Goal: Task Accomplishment & Management: Manage account settings

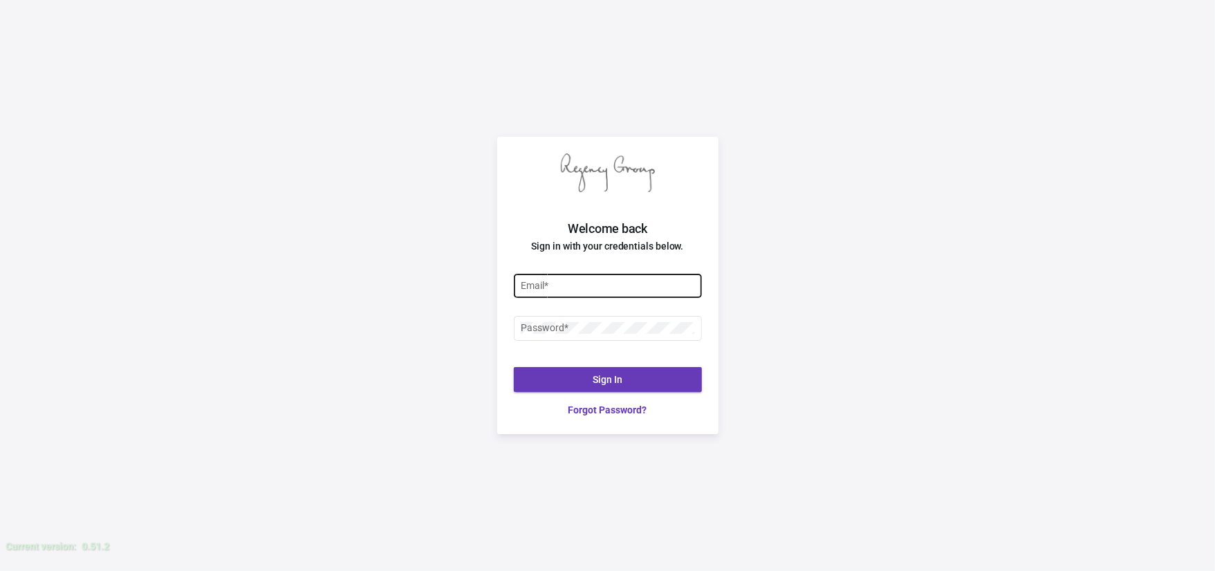
click at [596, 294] on div "Email *" at bounding box center [608, 284] width 174 height 27
type input "P"
type input "[EMAIL_ADDRESS][DOMAIN_NAME]"
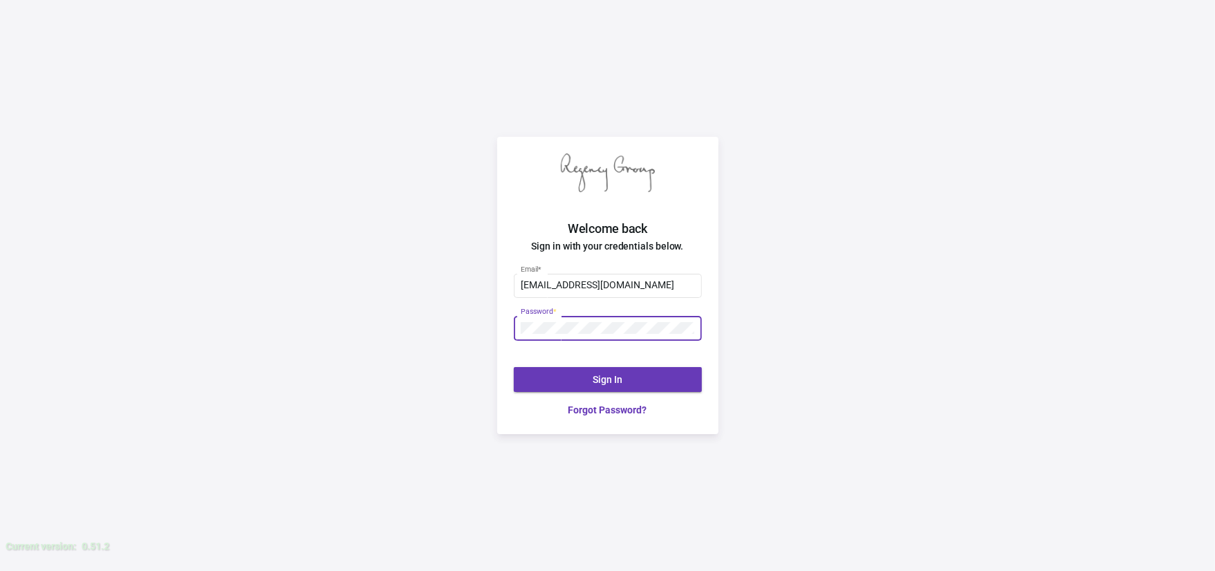
click at [521, 323] on div at bounding box center [521, 323] width 0 height 0
click at [627, 372] on button "Sign In" at bounding box center [608, 379] width 188 height 25
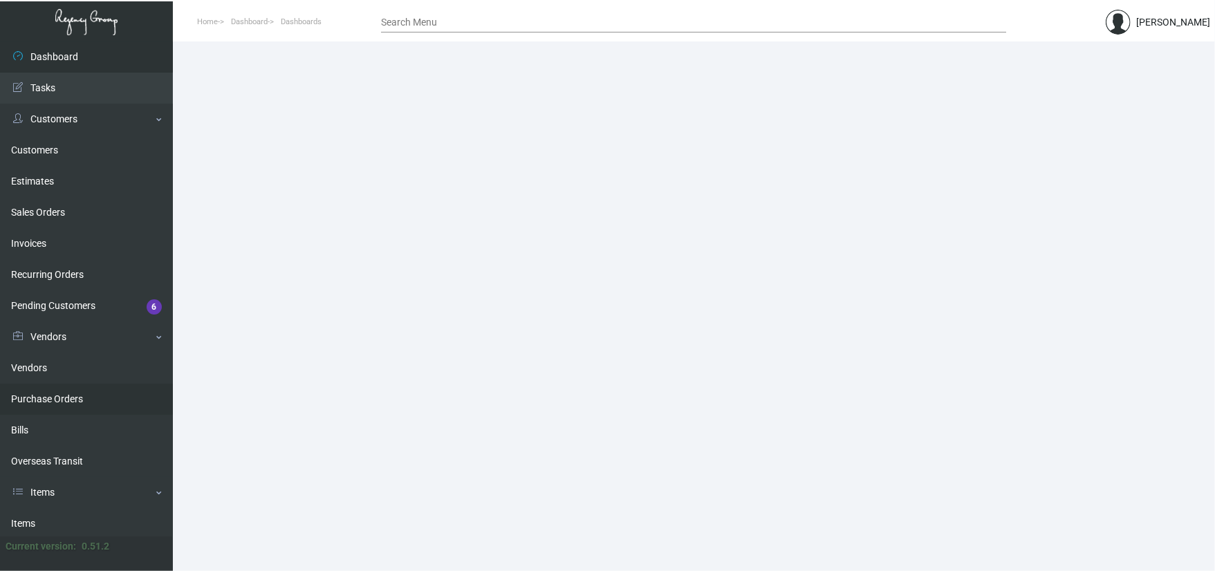
drag, startPoint x: 79, startPoint y: 396, endPoint x: 102, endPoint y: 391, distance: 24.2
click at [79, 396] on link "Purchase Orders" at bounding box center [86, 399] width 173 height 31
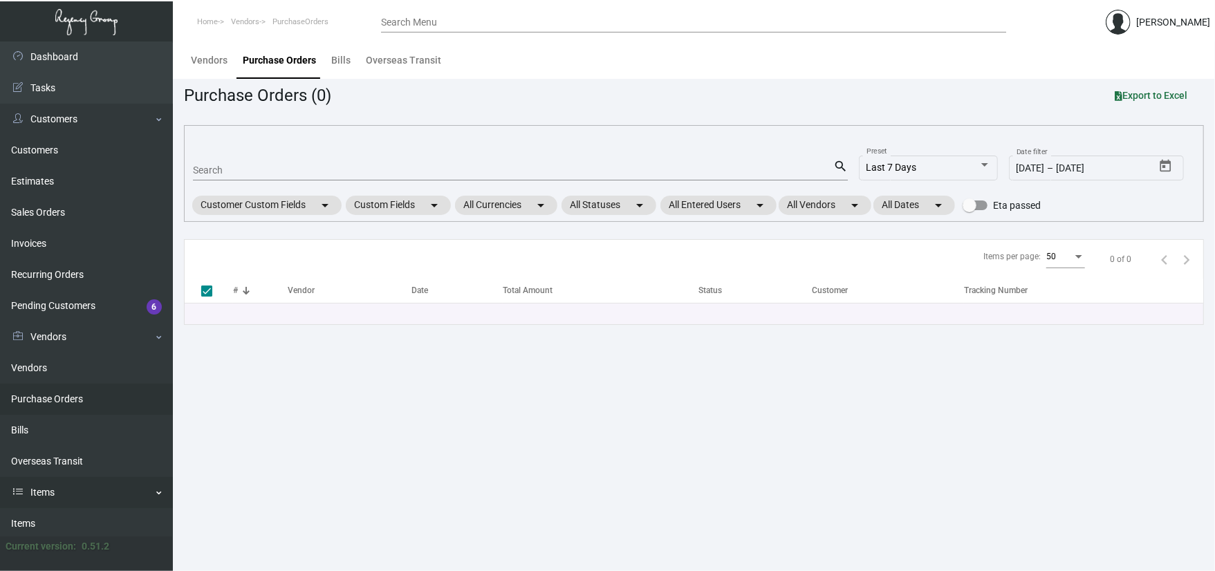
click at [29, 506] on link "Items" at bounding box center [86, 492] width 173 height 31
click at [54, 488] on link "Items" at bounding box center [86, 492] width 173 height 31
click at [64, 519] on link "Items" at bounding box center [86, 523] width 173 height 31
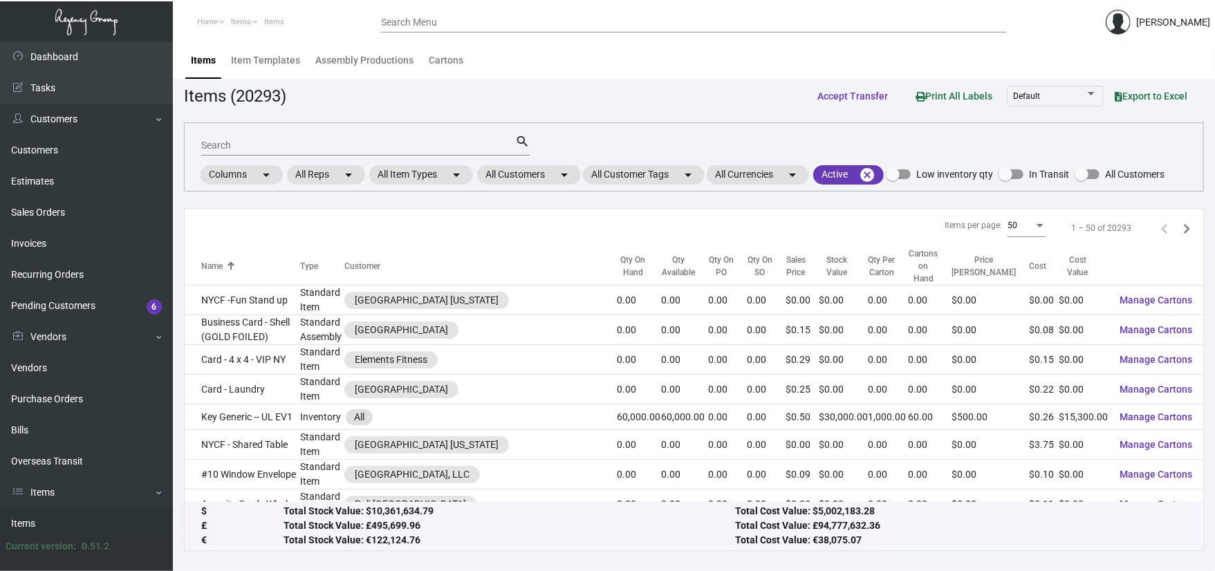
click at [225, 147] on input "Search" at bounding box center [358, 145] width 314 height 11
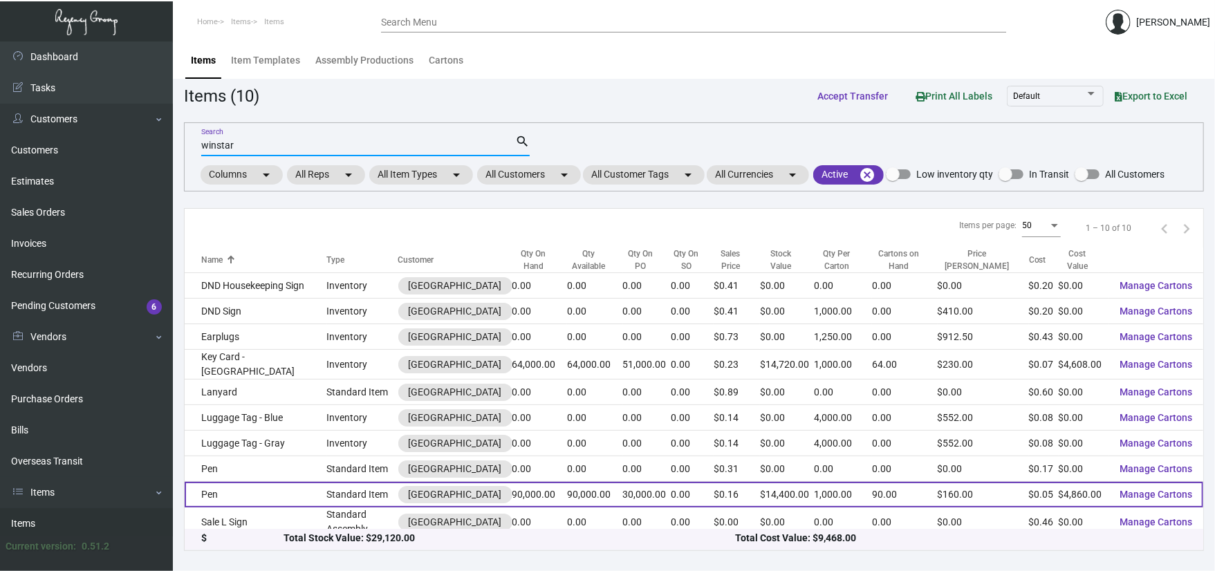
type input "winstar"
click at [263, 496] on td "Pen" at bounding box center [256, 495] width 142 height 26
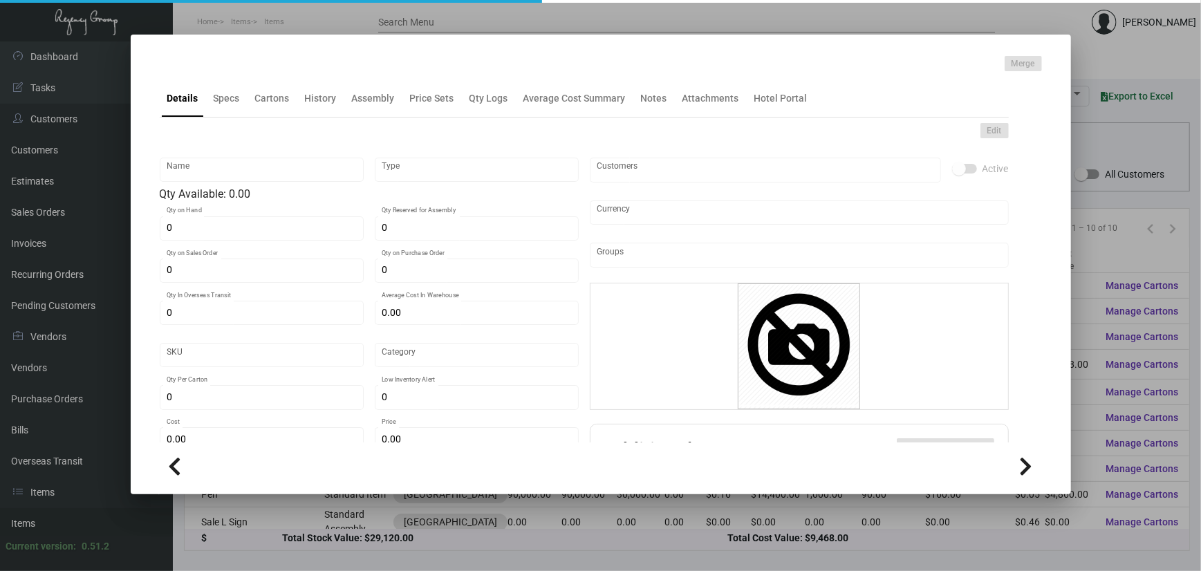
type input "Pen"
type input "Standard Item"
type input "90,000"
type input "30,000"
type input "$ 0.057"
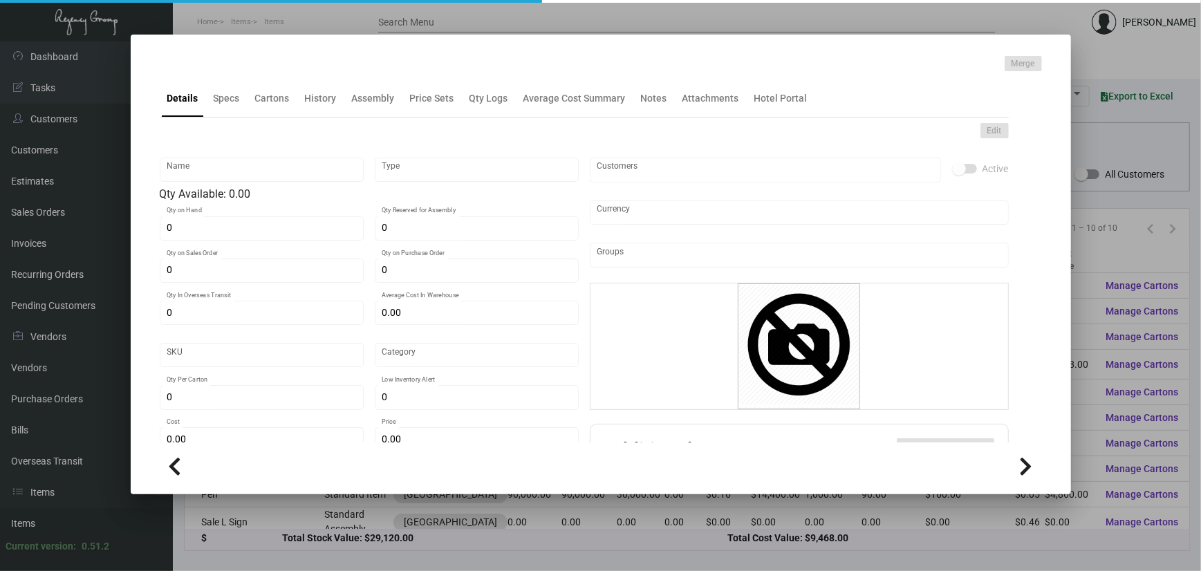
type input "Overseas"
type input "1,000"
type input "$ 0.054"
type input "$ 0.16"
checkbox input "true"
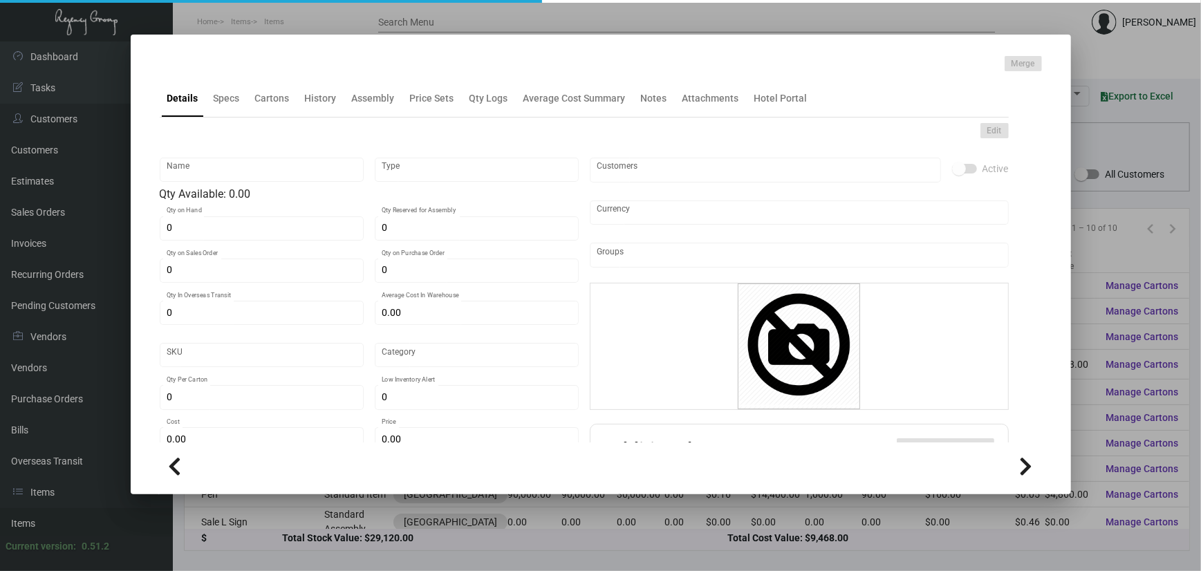
checkbox input "true"
type input "United States Dollar $"
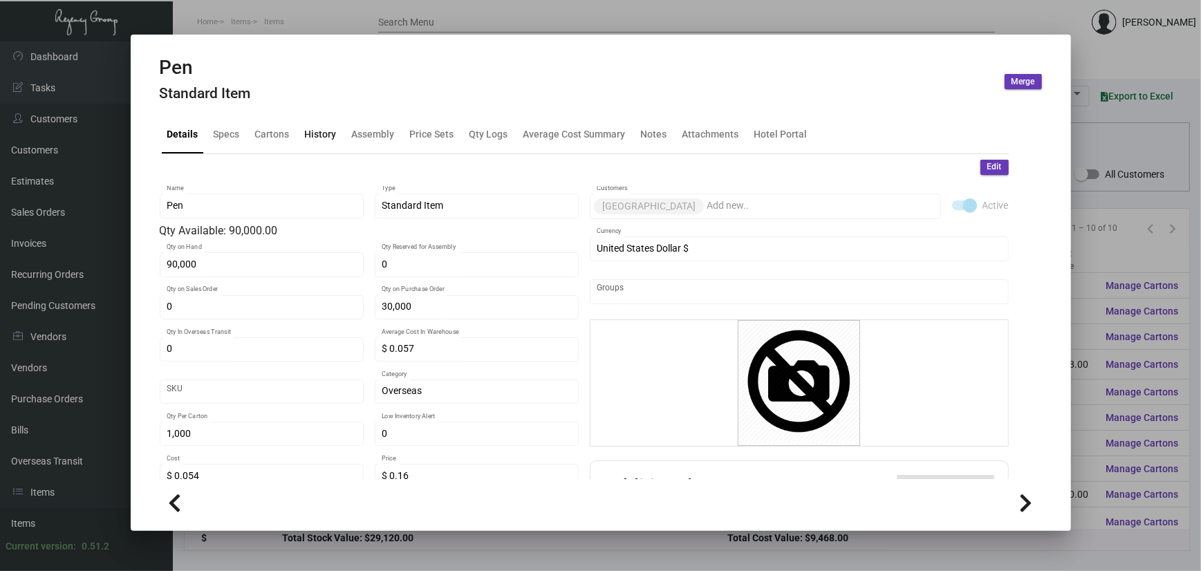
click at [327, 133] on div "History" at bounding box center [321, 134] width 32 height 15
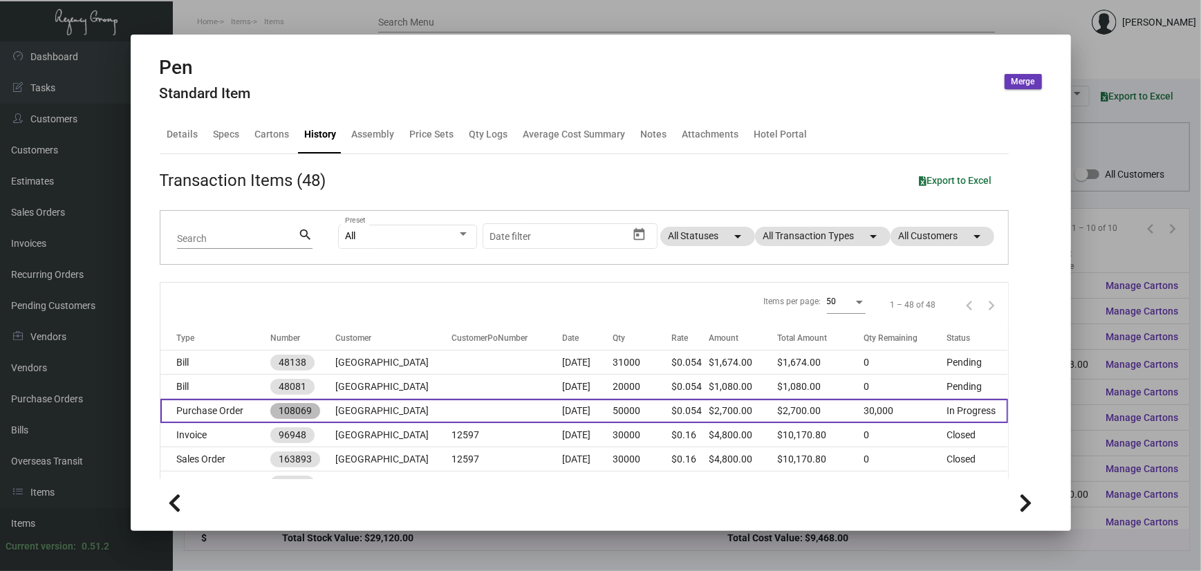
click at [320, 409] on mat-chip "108069" at bounding box center [295, 411] width 50 height 16
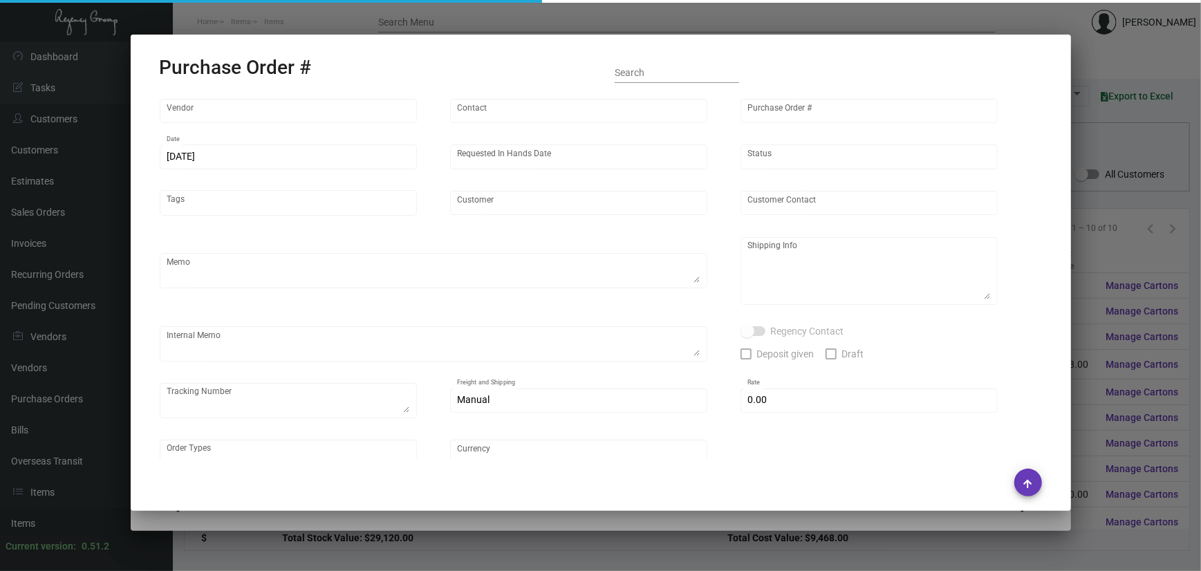
type input "Prostar - Pens"
type input "[PERSON_NAME]"
type input "108069"
type input "[DATE]"
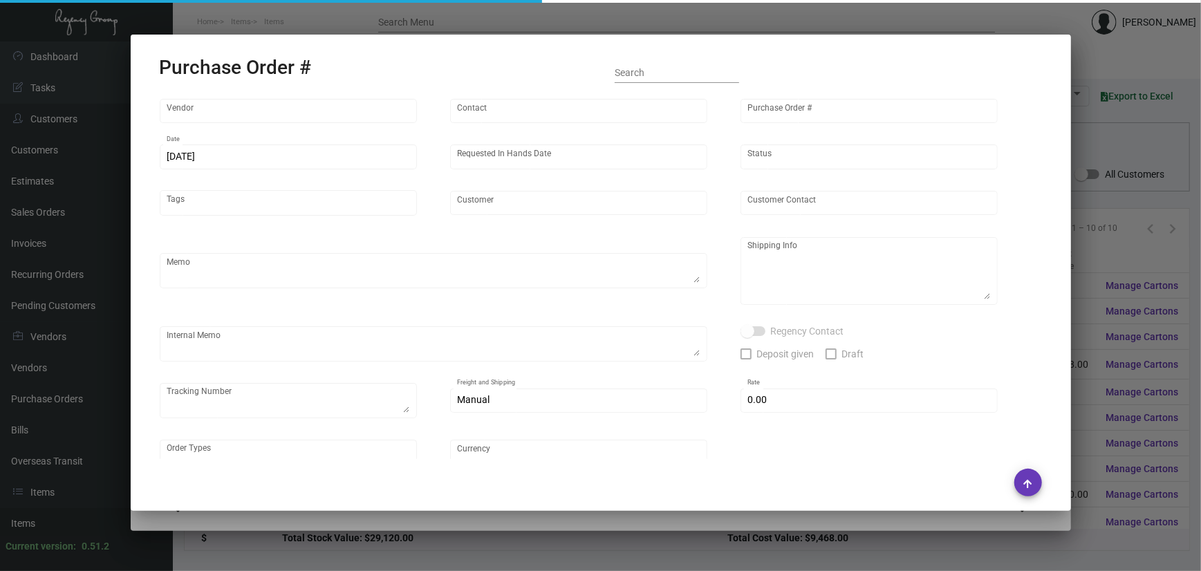
type input "[GEOGRAPHIC_DATA]"
type textarea "Regency Group [STREET_ADDRESS][US_STATE] [PHONE_NUMBER]"
type input "$ 0.00"
type input "United States Dollar $"
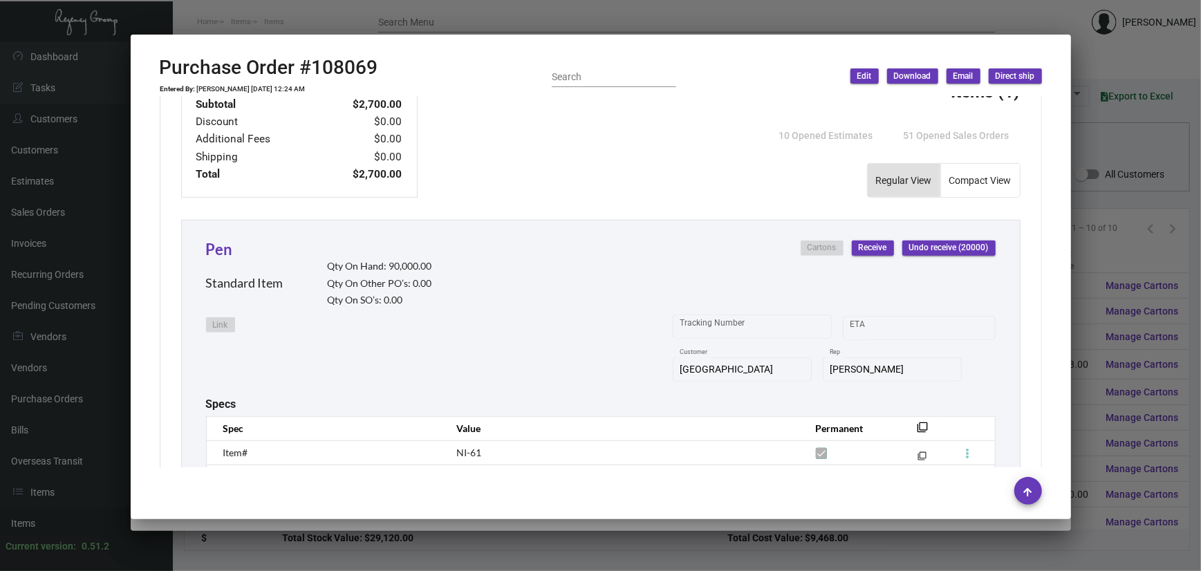
scroll to position [518, 0]
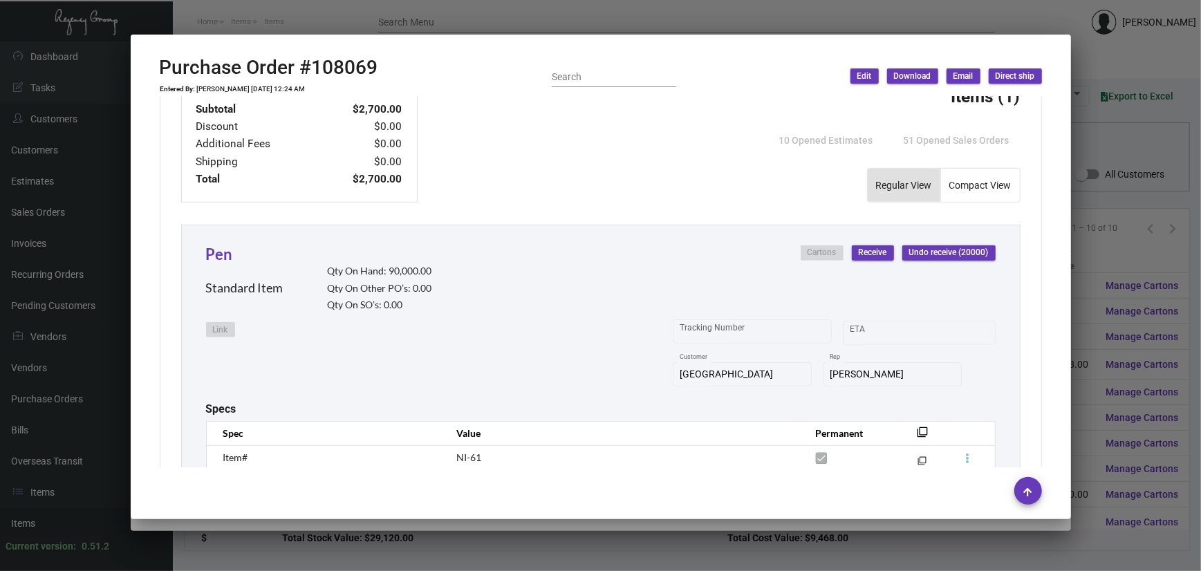
click at [451, 24] on div at bounding box center [600, 285] width 1201 height 571
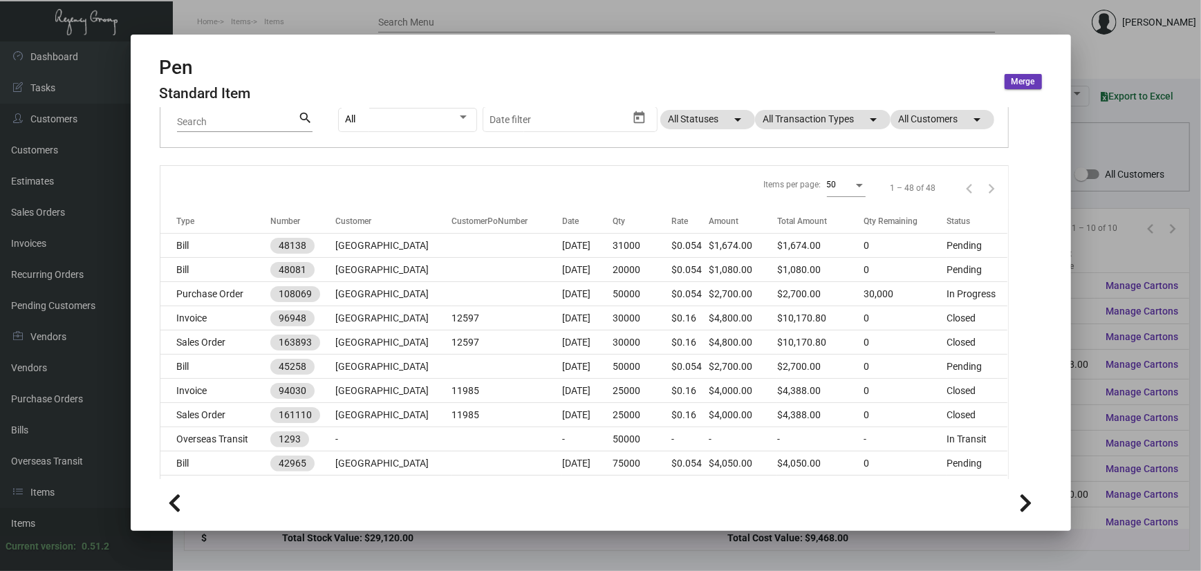
scroll to position [184, 0]
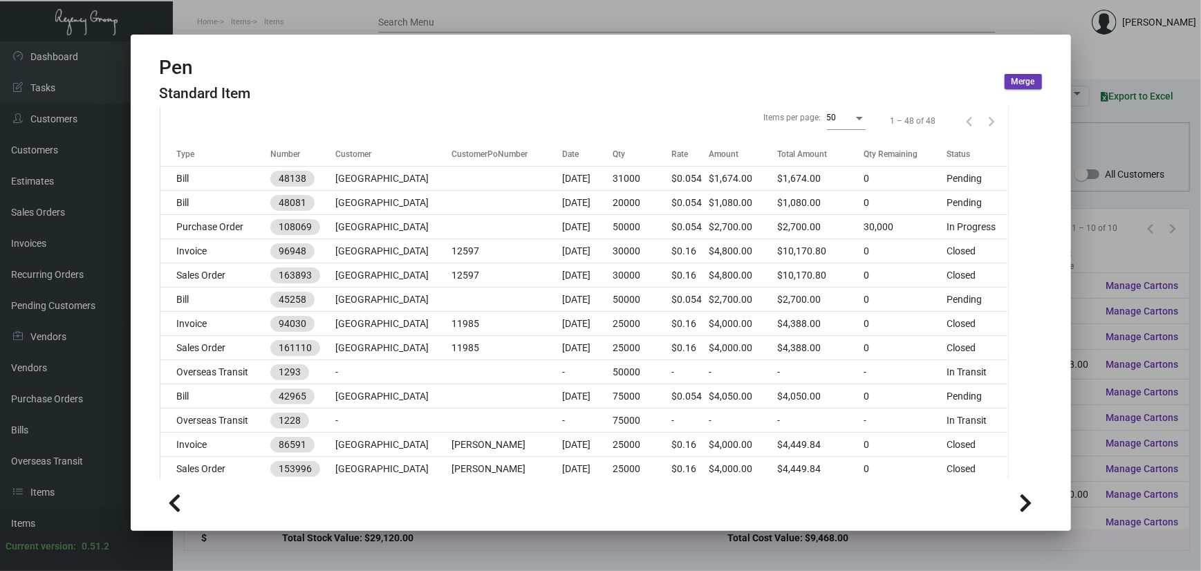
click at [252, 14] on div at bounding box center [600, 285] width 1201 height 571
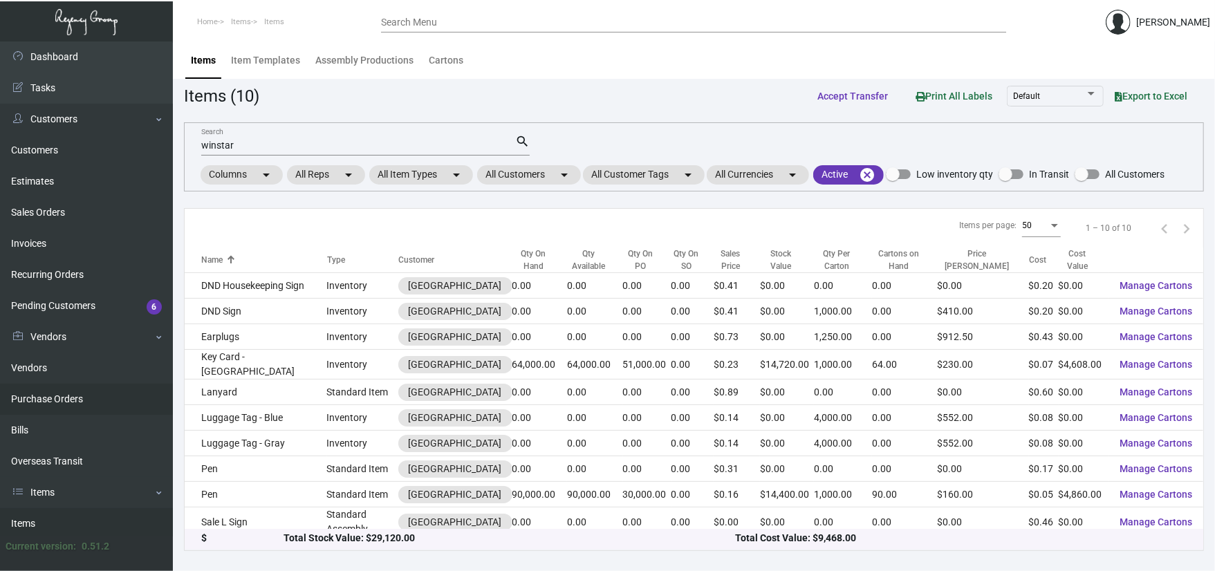
click at [53, 396] on link "Purchase Orders" at bounding box center [86, 399] width 173 height 31
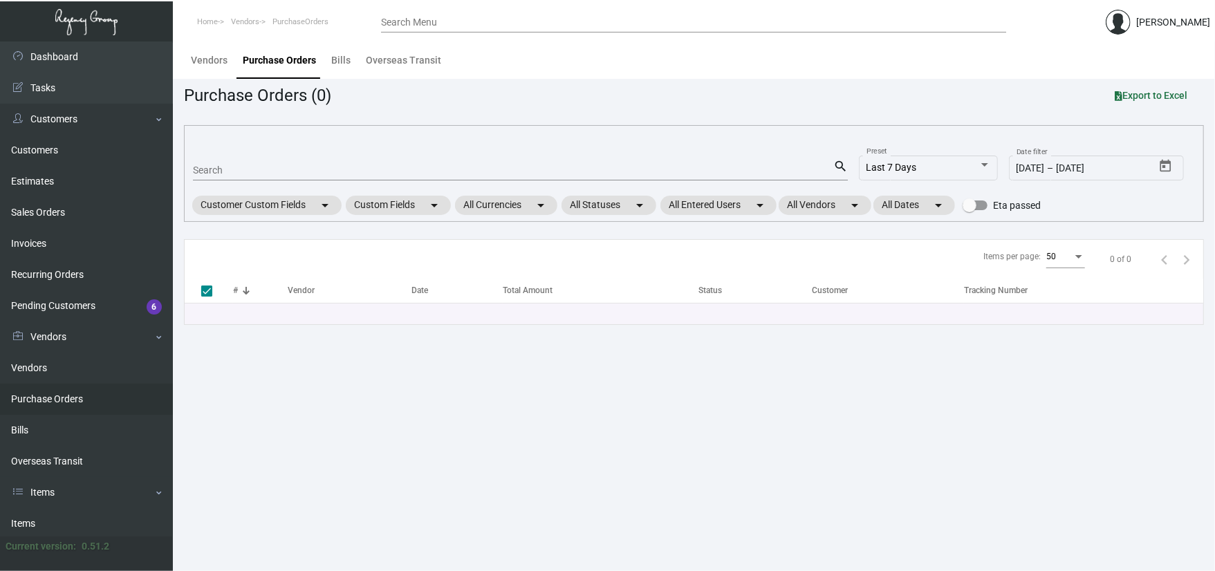
click at [297, 166] on input "Search" at bounding box center [513, 170] width 640 height 11
type input "10"
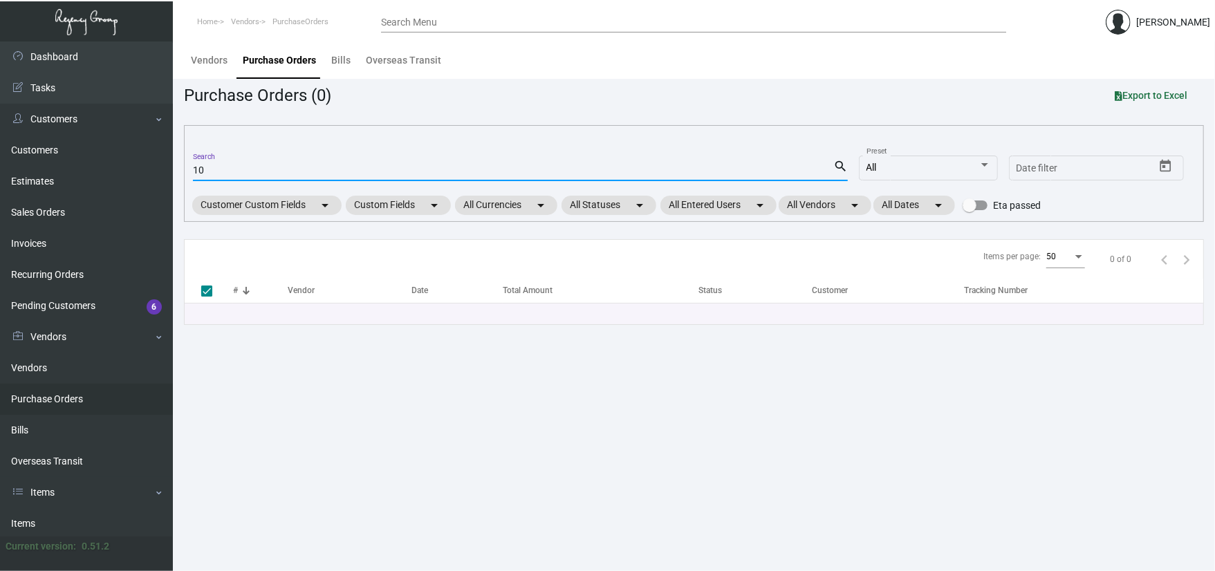
checkbox input "false"
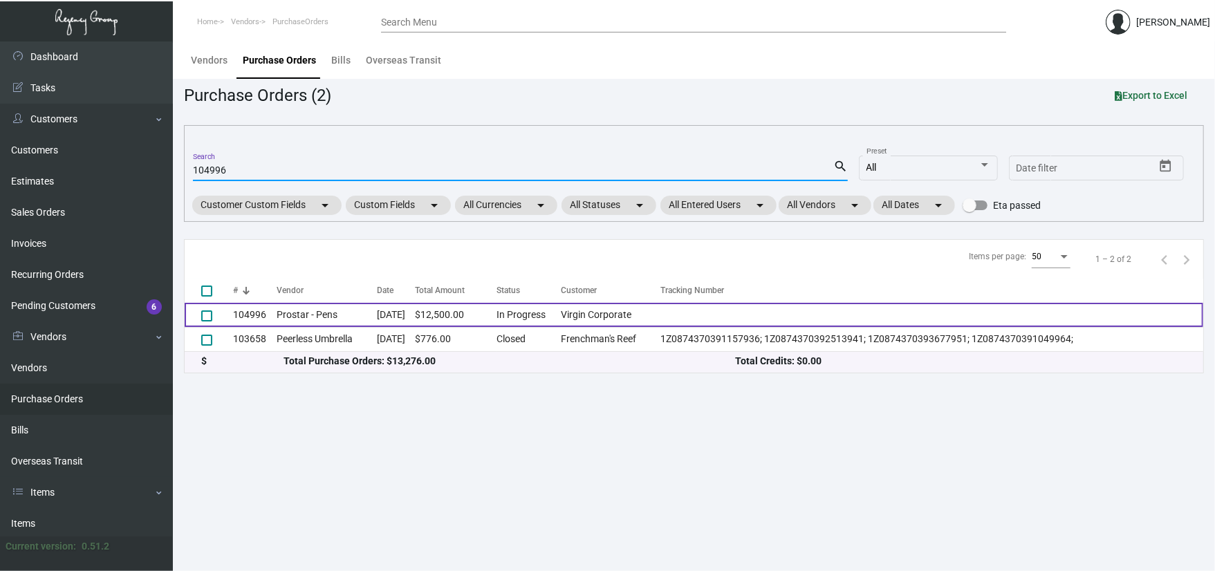
type input "104996"
click at [288, 316] on td "Prostar - Pens" at bounding box center [327, 315] width 100 height 24
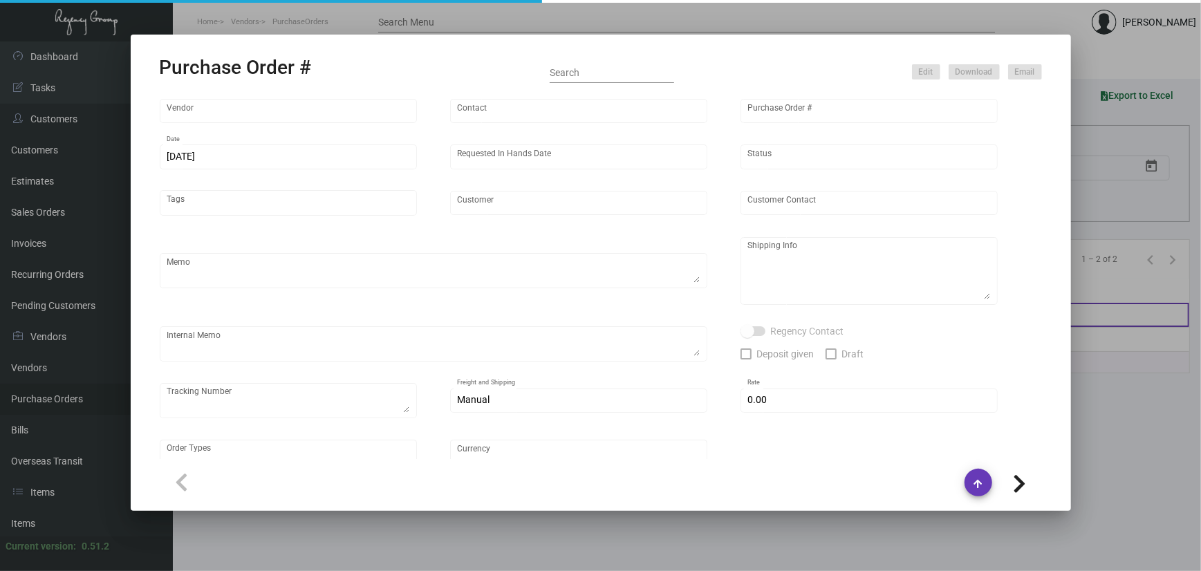
type input "Prostar - Pens"
type input "[PERSON_NAME]"
type input "104996"
type input "[DATE]"
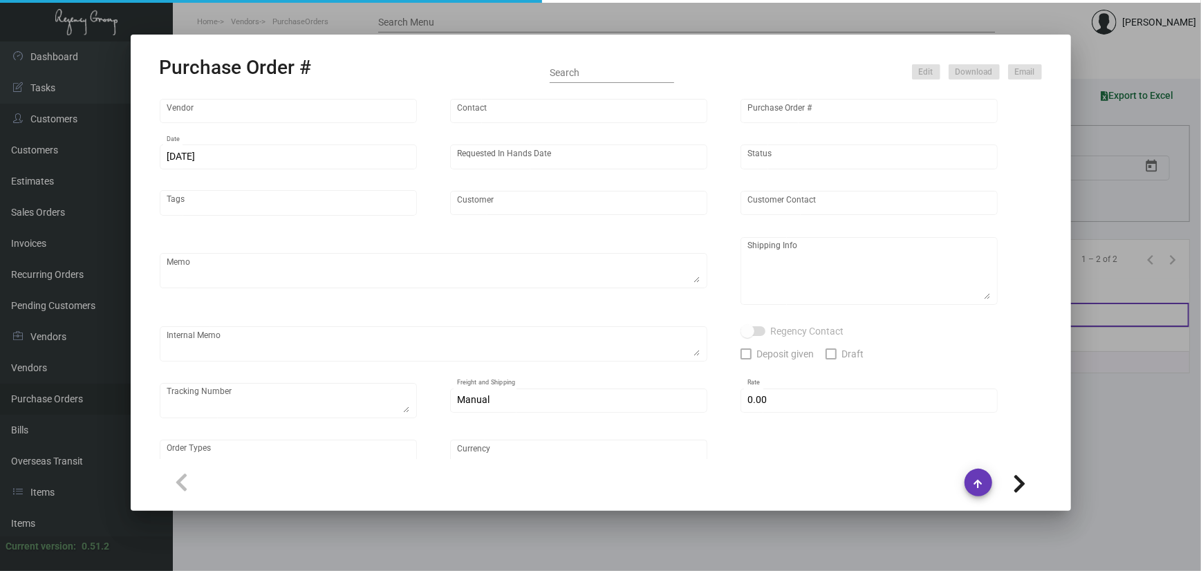
type input "Virgin Corporate"
type textarea "Please ship 15k in the first shipment and wait to receive shipping instructions…"
type textarea "Regency Group NJ - [PERSON_NAME] [STREET_ADDRESS]"
checkbox input "true"
type input "$ 0.00"
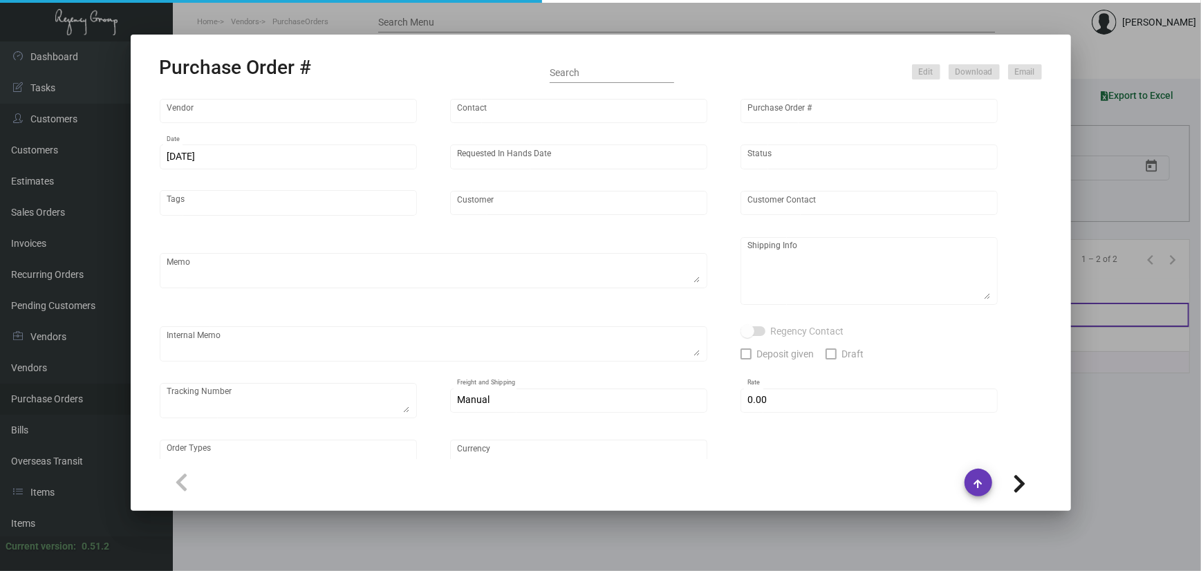
type input "United States Dollar $"
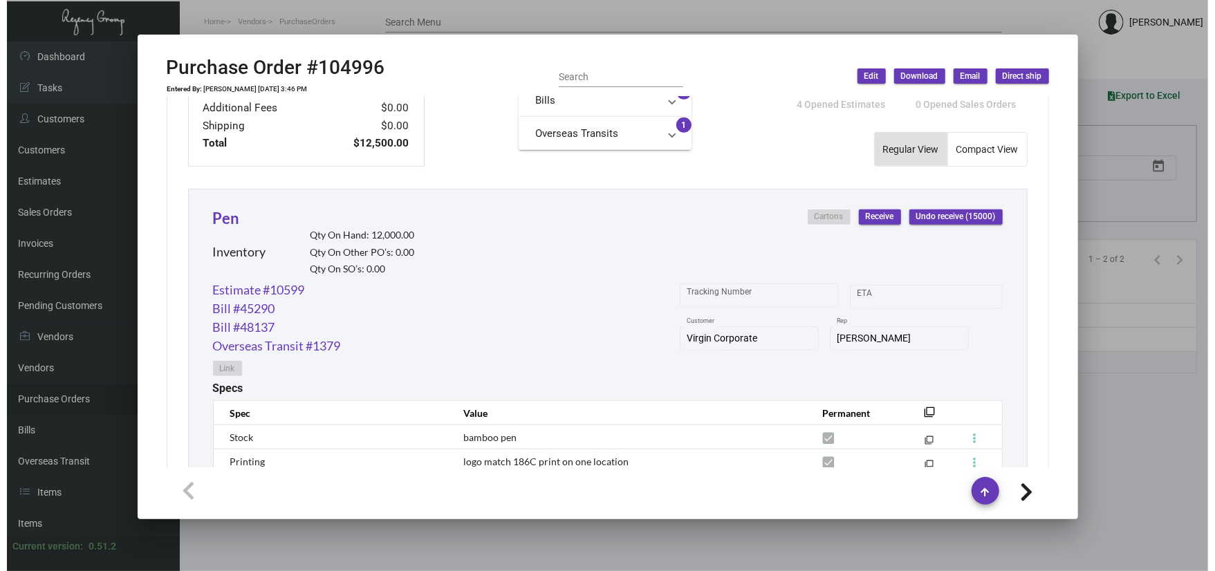
scroll to position [461, 0]
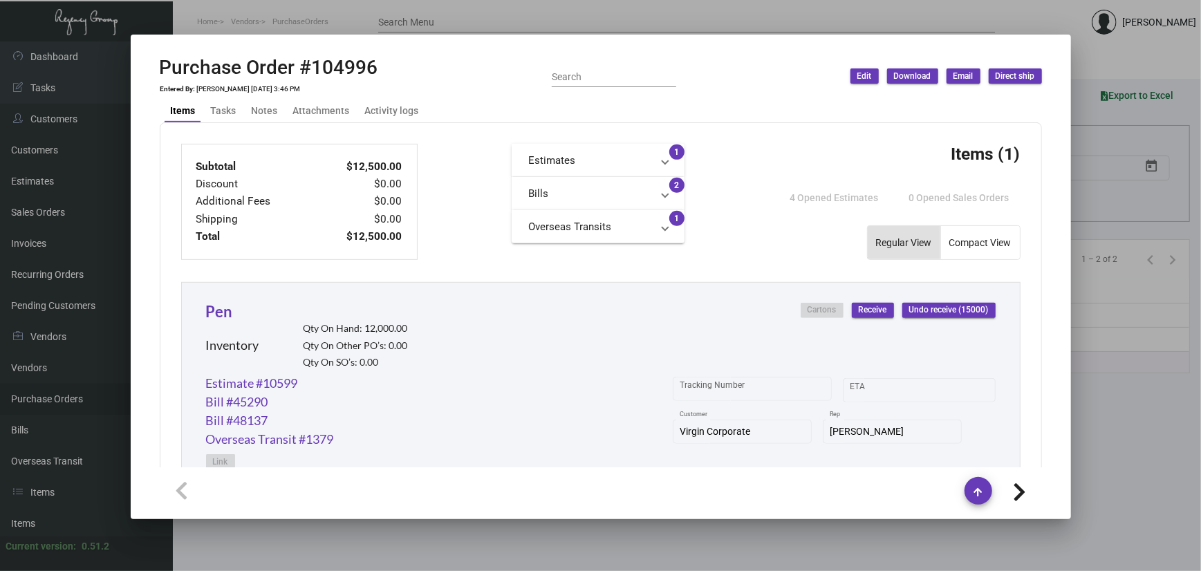
click at [859, 307] on span "Receive" at bounding box center [873, 310] width 28 height 12
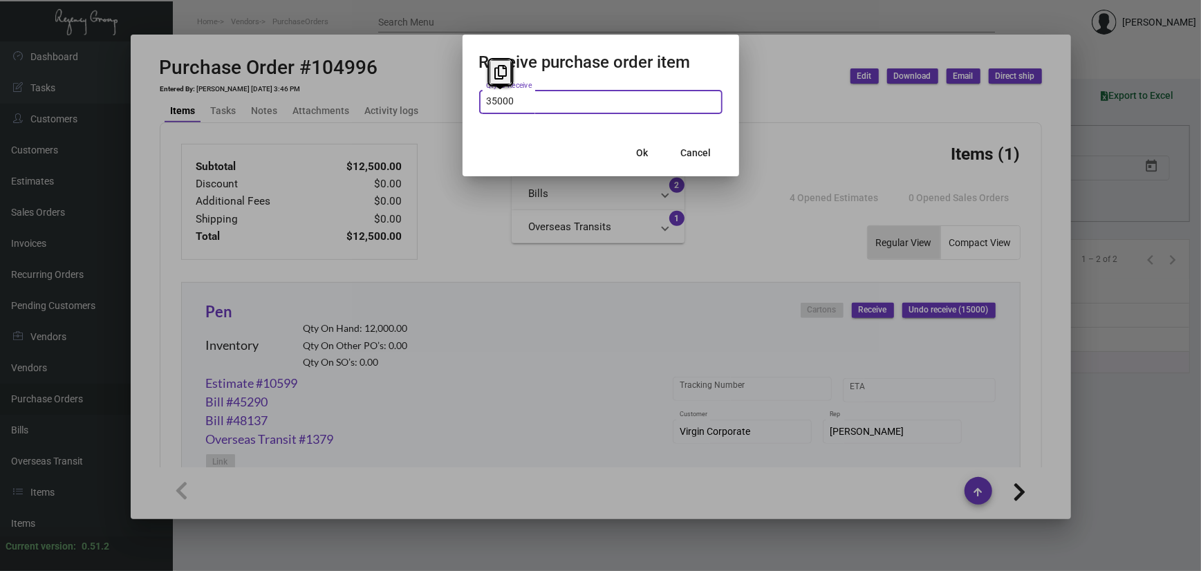
type input "35,000"
click at [645, 156] on span "Ok" at bounding box center [642, 152] width 12 height 11
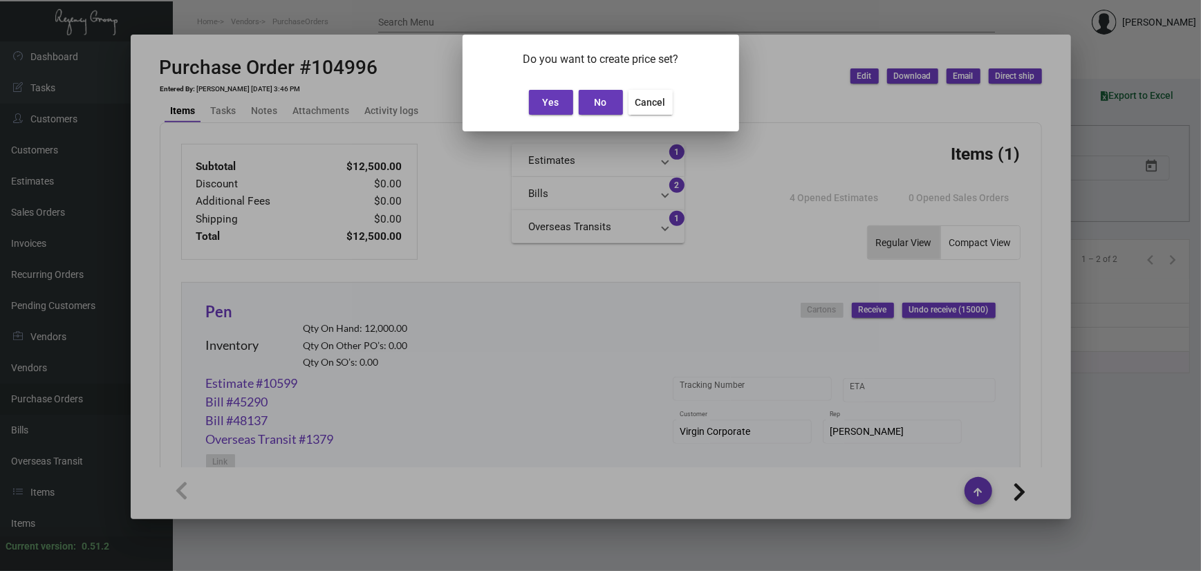
click at [654, 105] on span "Cancel" at bounding box center [651, 102] width 30 height 11
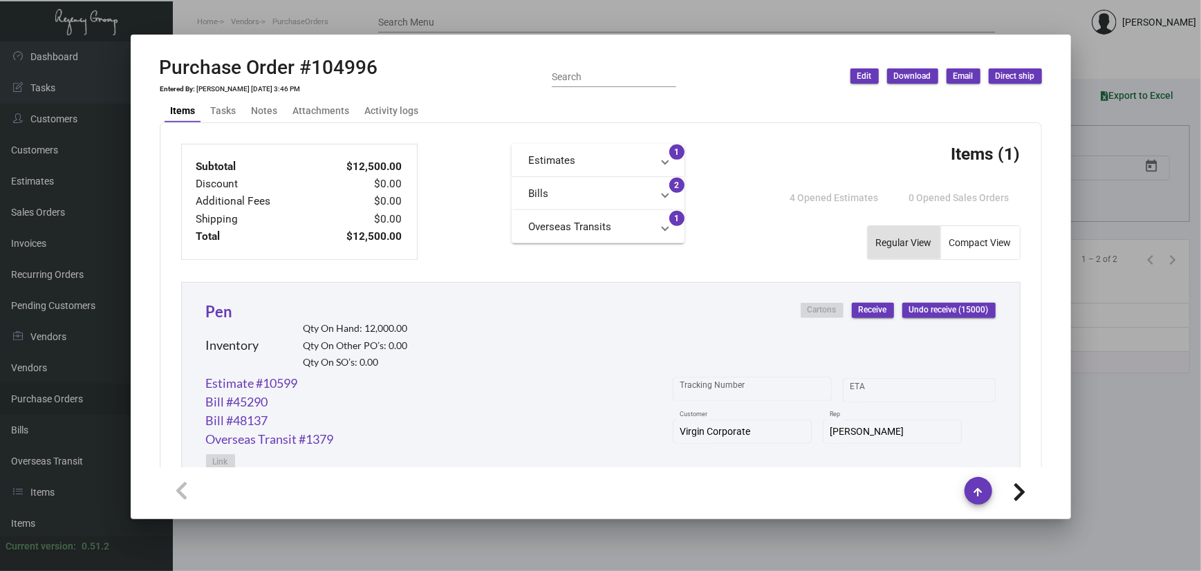
click at [859, 313] on span "Receive" at bounding box center [873, 310] width 28 height 12
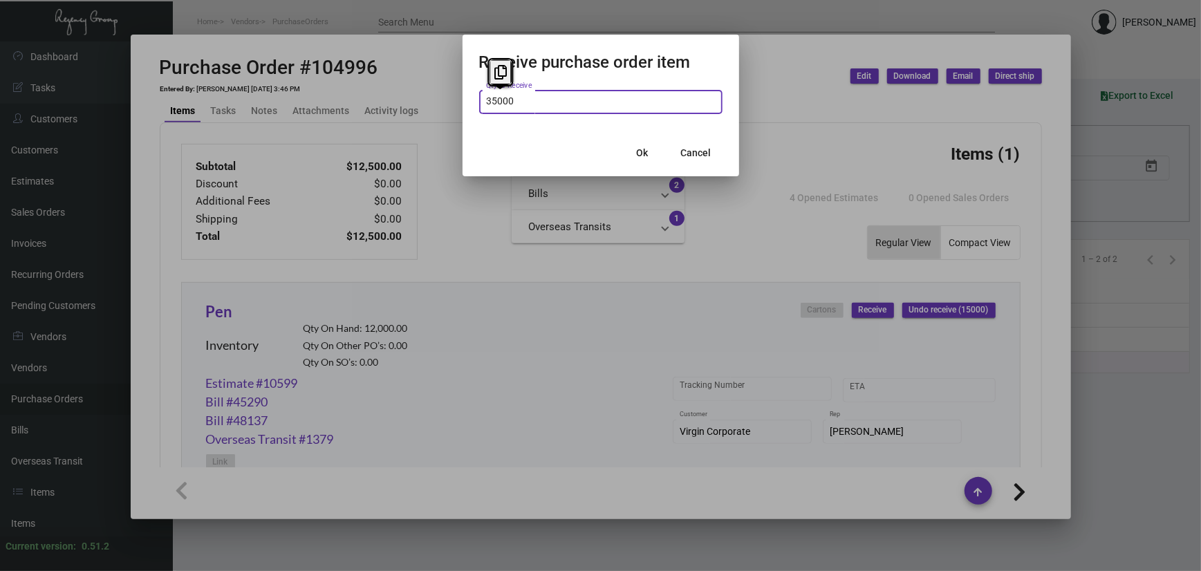
type input "35,000"
click at [643, 158] on span "Ok" at bounding box center [642, 152] width 12 height 11
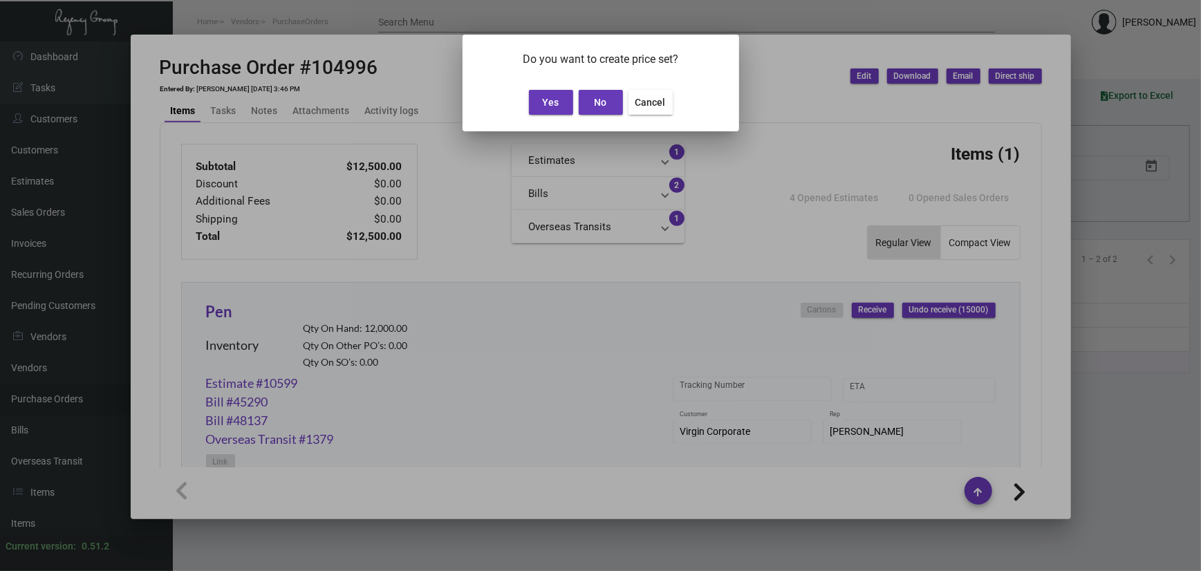
click at [538, 105] on button "Yes" at bounding box center [551, 102] width 44 height 25
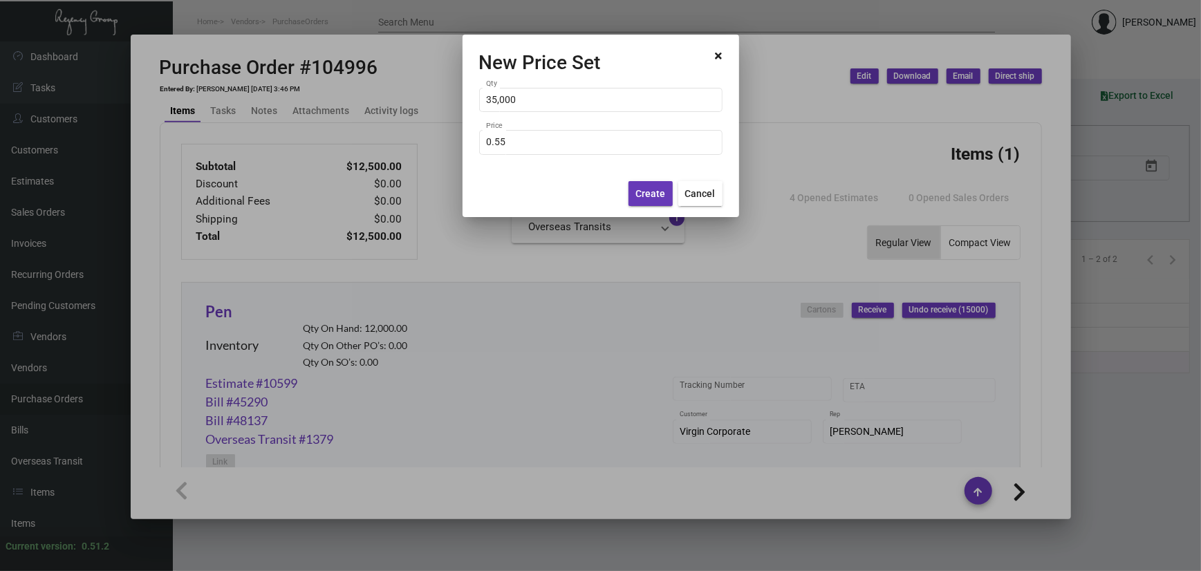
click at [637, 198] on span "Create" at bounding box center [651, 193] width 30 height 11
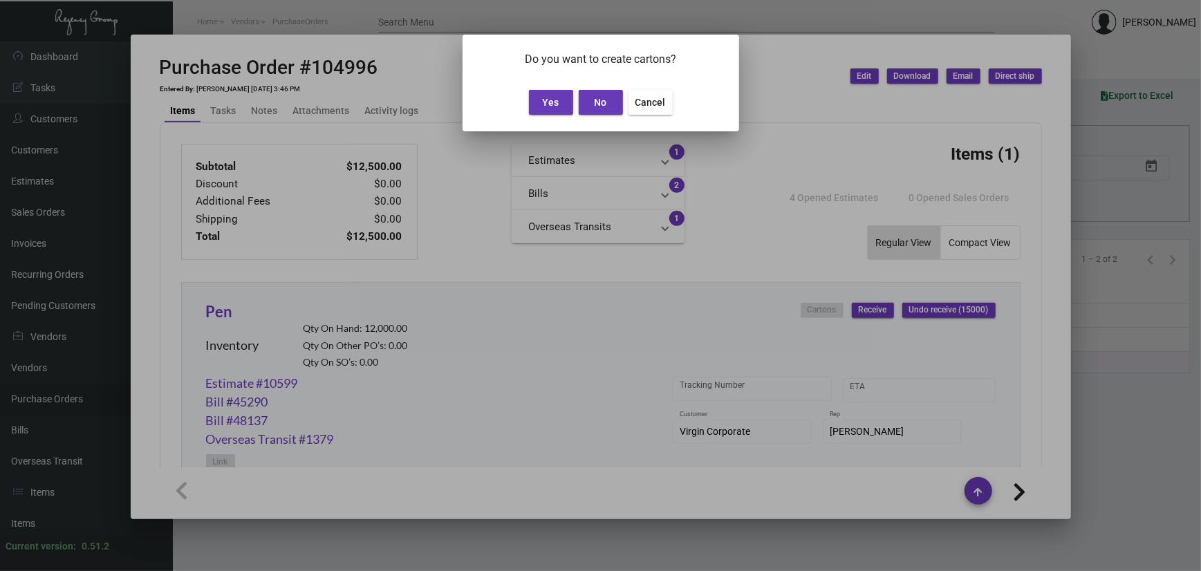
click at [598, 105] on span "No" at bounding box center [601, 102] width 12 height 11
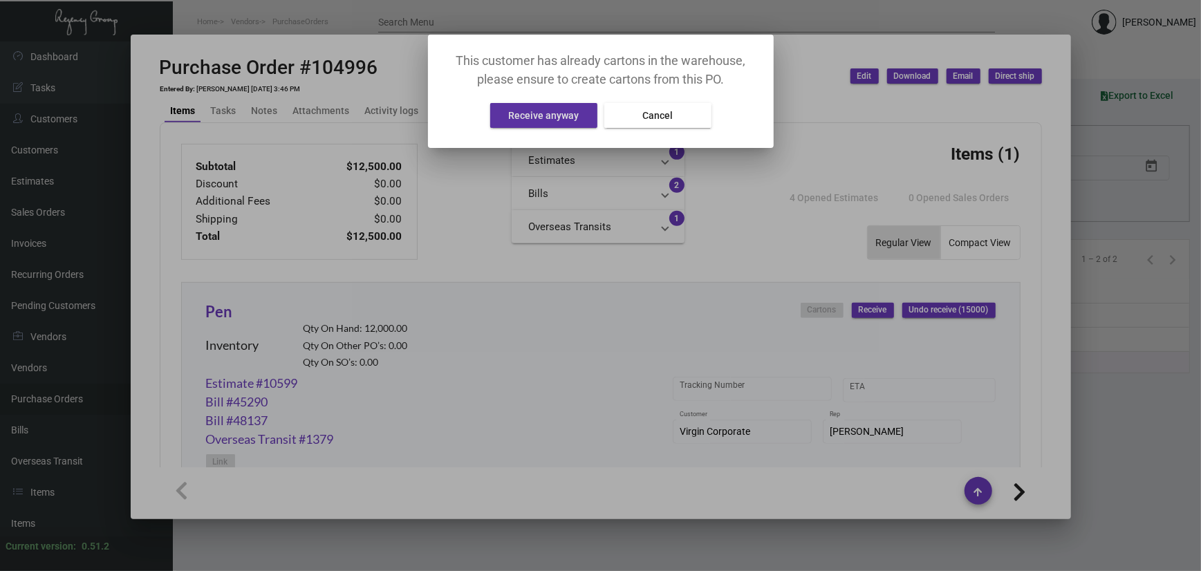
click at [542, 118] on span "Receive anyway" at bounding box center [543, 115] width 71 height 11
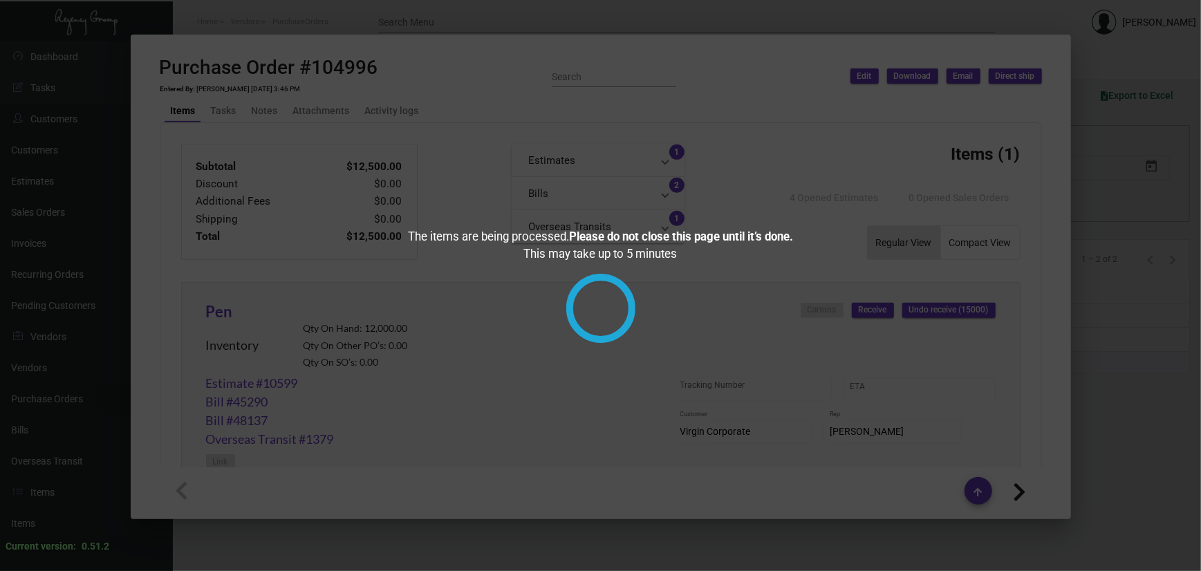
checkbox input "true"
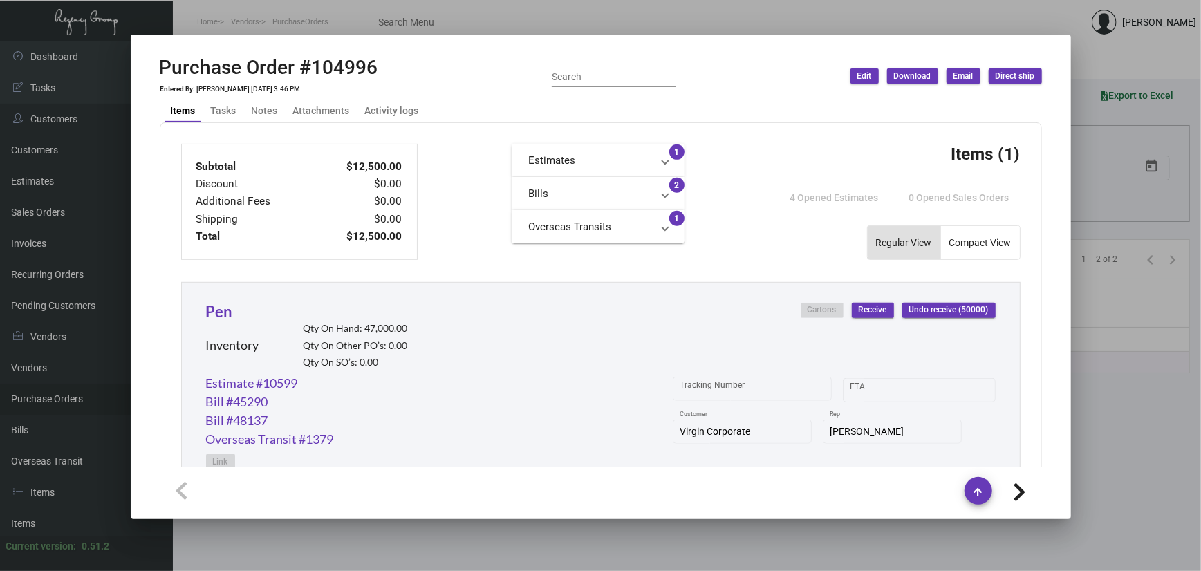
click at [1136, 185] on div at bounding box center [600, 285] width 1201 height 571
